Goal: Transaction & Acquisition: Purchase product/service

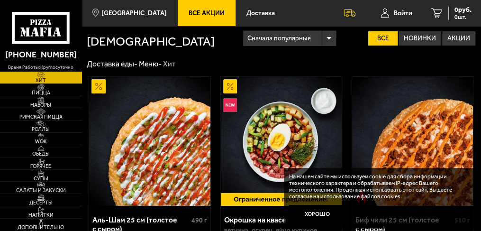
scroll to position [202, 0]
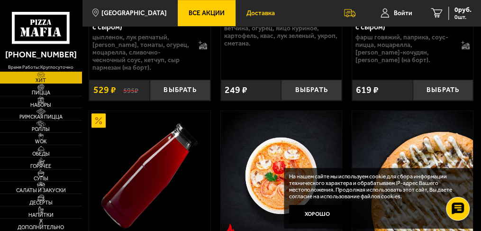
click at [257, 11] on span "Доставка" at bounding box center [260, 13] width 28 height 7
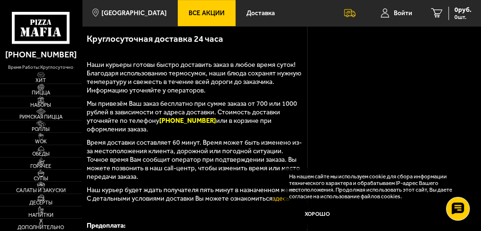
scroll to position [403, 0]
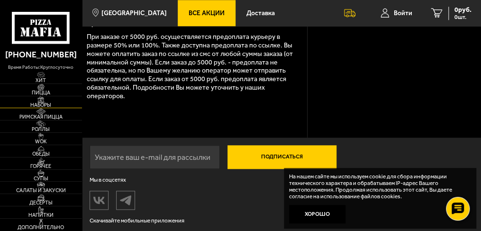
click at [46, 104] on span "Наборы" at bounding box center [41, 105] width 82 height 5
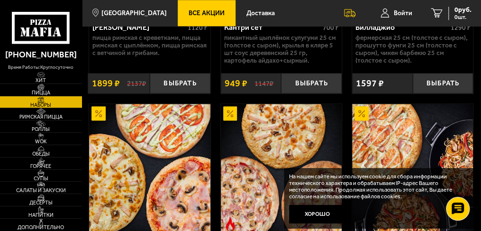
scroll to position [606, 0]
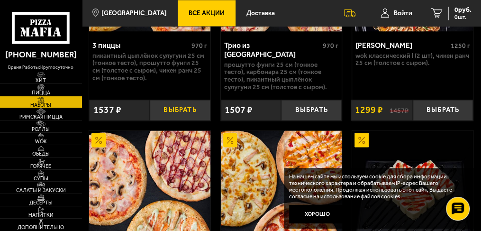
click at [176, 103] on button "Выбрать" at bounding box center [180, 109] width 61 height 21
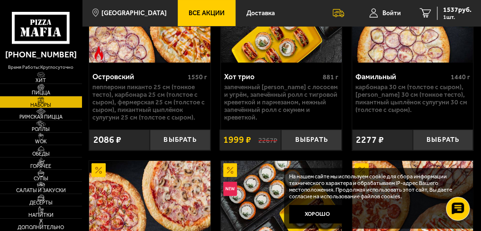
scroll to position [1363, 0]
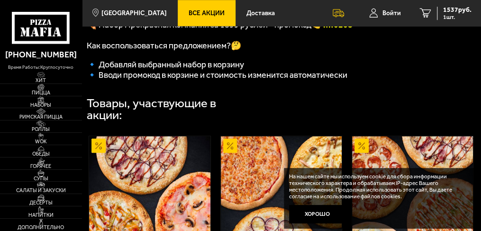
scroll to position [252, 0]
